Goal: Task Accomplishment & Management: Manage account settings

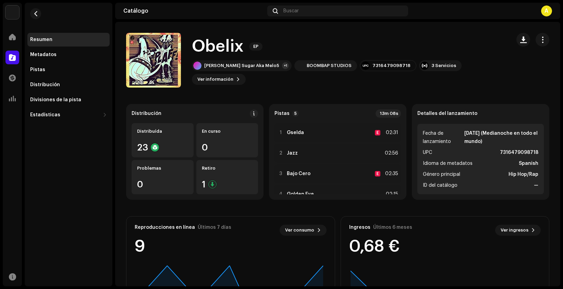
scroll to position [1, 0]
click at [1, 30] on div "DKVR PRO 25 - [PERSON_NAME] Inicio Catálogo Transacciones Estadísticas Recursos…" at bounding box center [281, 144] width 563 height 289
click at [10, 35] on span at bounding box center [12, 36] width 7 height 5
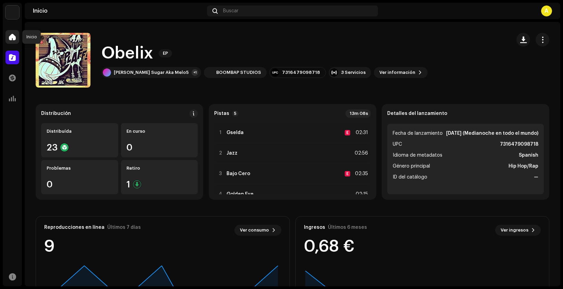
click at [14, 38] on span at bounding box center [12, 36] width 7 height 5
click at [9, 36] on span at bounding box center [12, 36] width 7 height 5
click at [14, 32] on div at bounding box center [12, 37] width 14 height 14
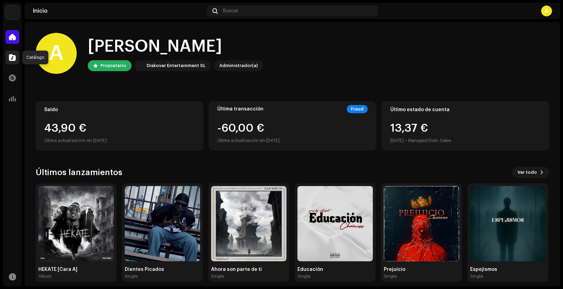
click at [15, 57] on span at bounding box center [12, 57] width 7 height 5
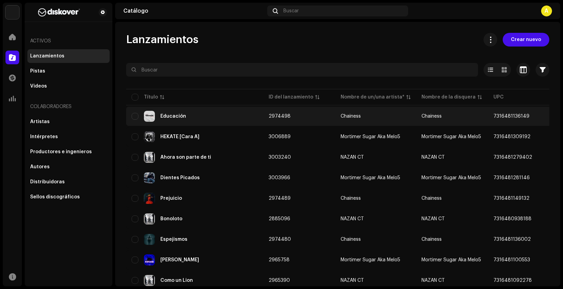
click at [184, 118] on div "Educación" at bounding box center [195, 116] width 126 height 11
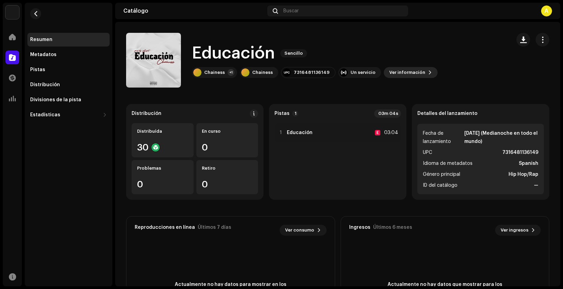
click at [398, 72] on span "Ver información" at bounding box center [407, 73] width 36 height 14
click at [468, 61] on div "Educación 2974498 Metadatos Distribución Idioma de metadatos Spanish Título del…" at bounding box center [281, 144] width 563 height 289
click at [540, 41] on span "button" at bounding box center [542, 39] width 7 height 5
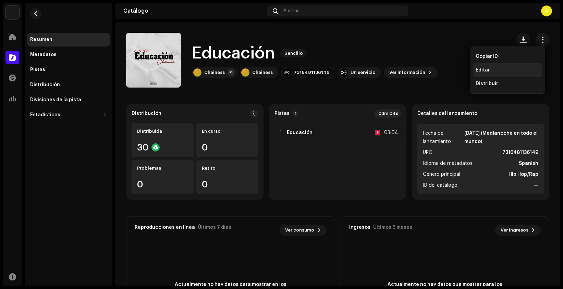
click at [489, 69] on span "Editar" at bounding box center [482, 69] width 14 height 5
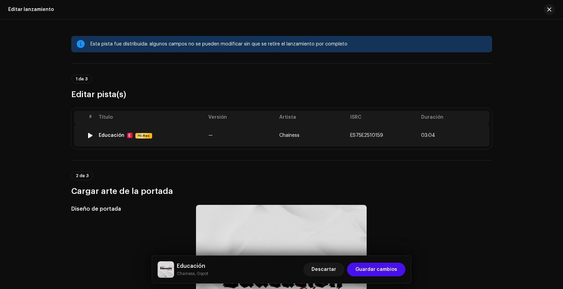
click at [201, 134] on td "Educación E Hi-Res" at bounding box center [151, 136] width 110 height 22
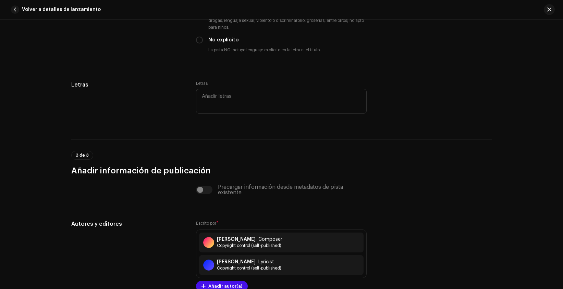
scroll to position [1334, 0]
click at [197, 89] on div "Letras" at bounding box center [281, 97] width 171 height 34
click at [213, 102] on textarea at bounding box center [281, 101] width 171 height 25
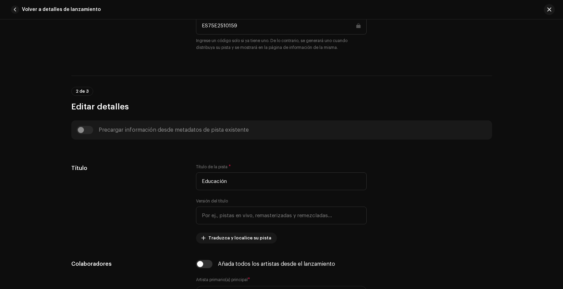
scroll to position [0, 0]
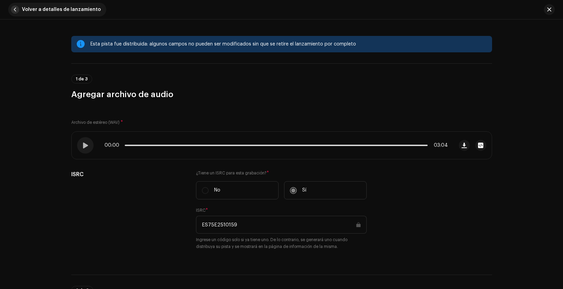
click at [14, 10] on span "button" at bounding box center [15, 9] width 8 height 8
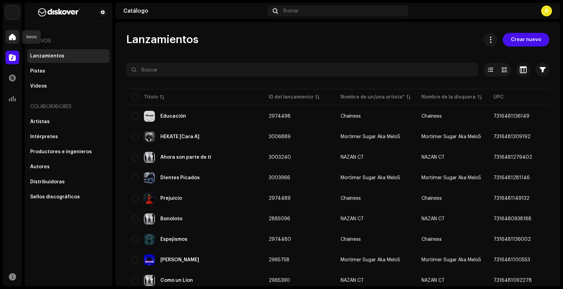
click at [13, 37] on span at bounding box center [12, 36] width 7 height 5
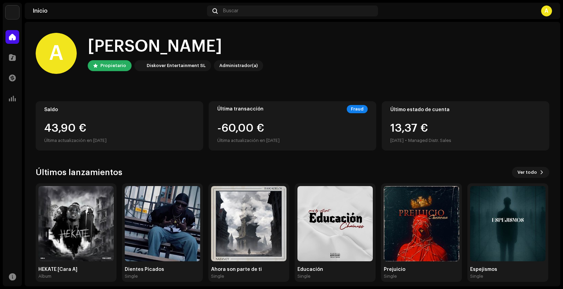
scroll to position [7, 0]
